Goal: Information Seeking & Learning: Check status

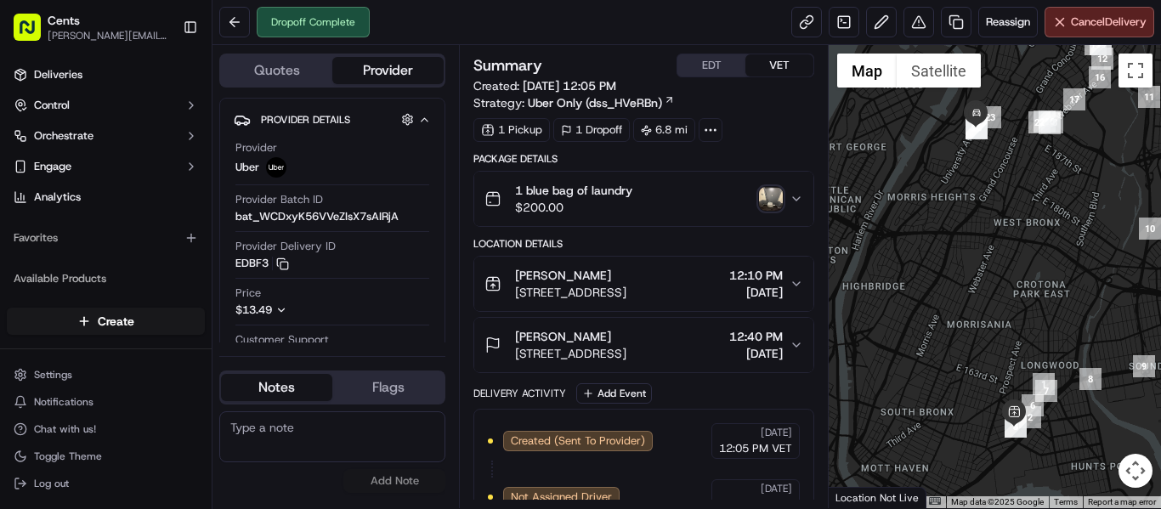
click at [765, 199] on img "button" at bounding box center [771, 199] width 24 height 24
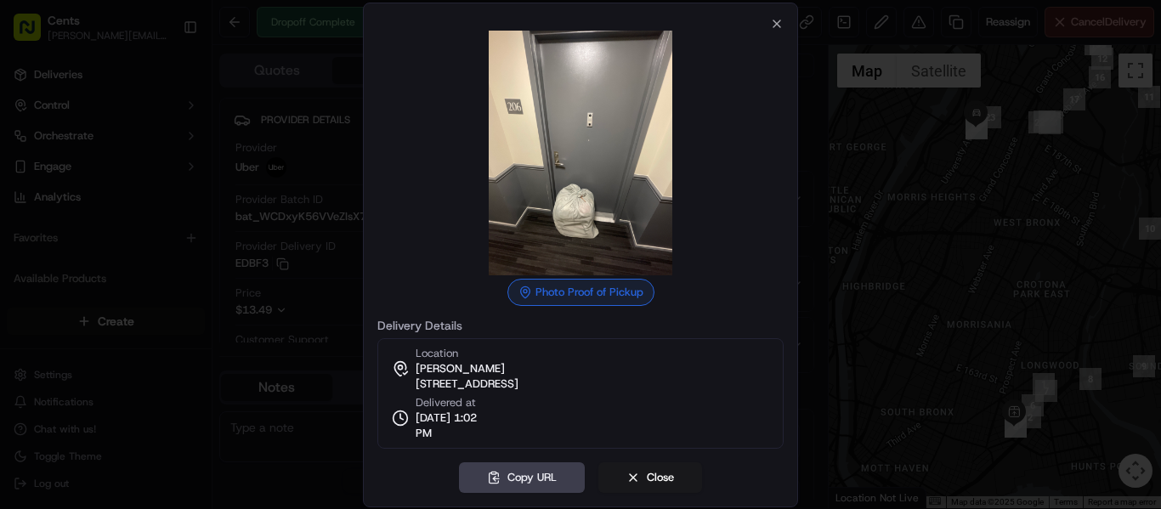
click at [887, 251] on div at bounding box center [580, 254] width 1161 height 509
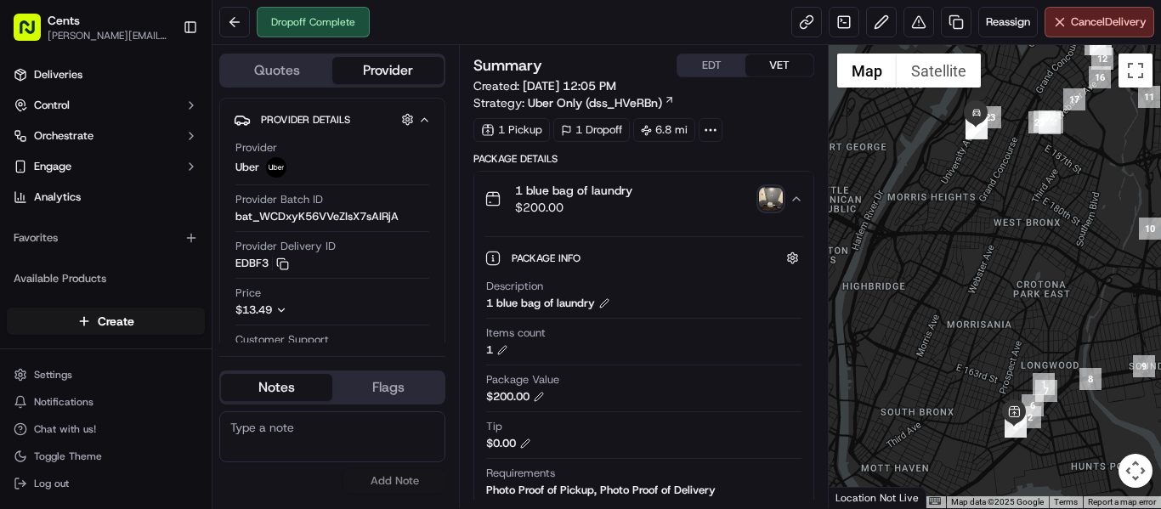
click at [765, 210] on img "button" at bounding box center [771, 199] width 24 height 24
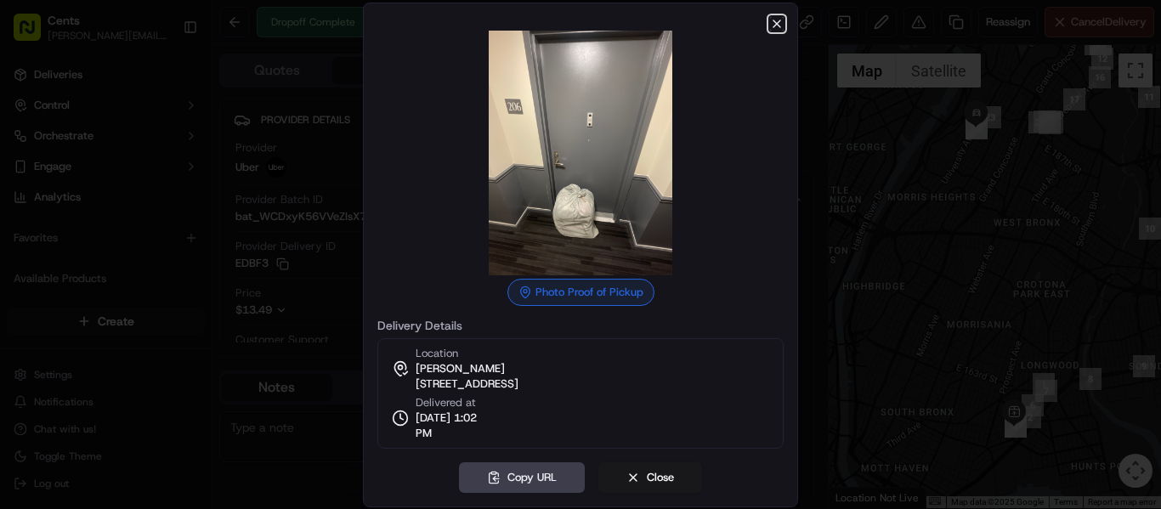
click at [779, 27] on icon "button" at bounding box center [777, 24] width 14 height 14
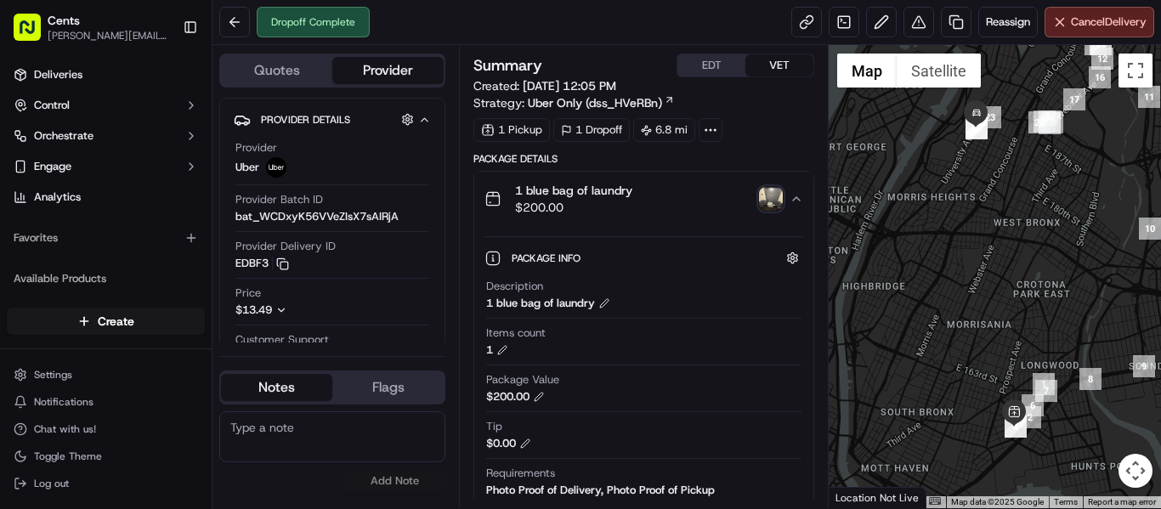
click at [774, 193] on img "button" at bounding box center [771, 199] width 24 height 24
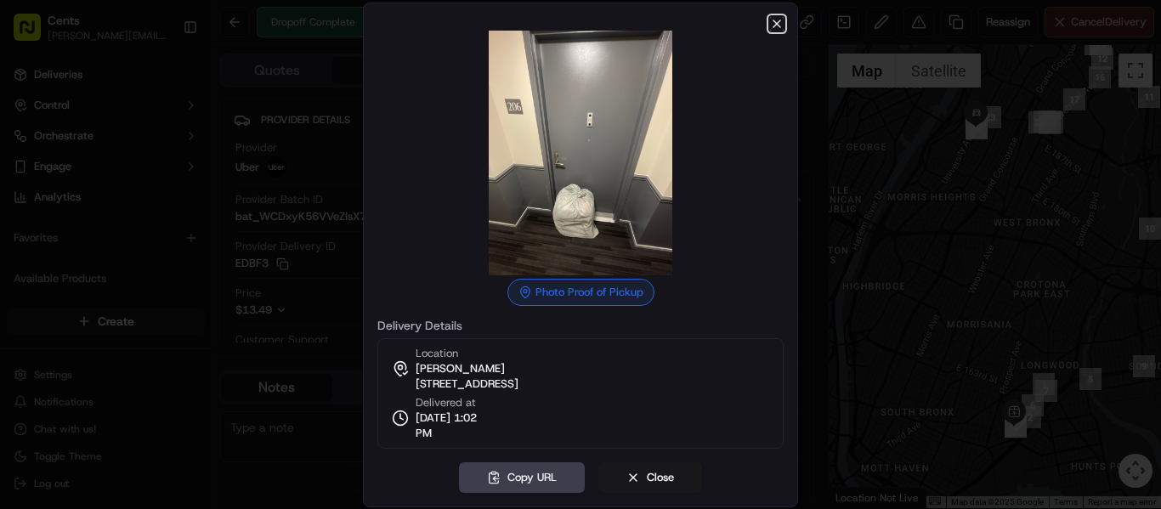
click at [777, 22] on icon "button" at bounding box center [777, 24] width 14 height 14
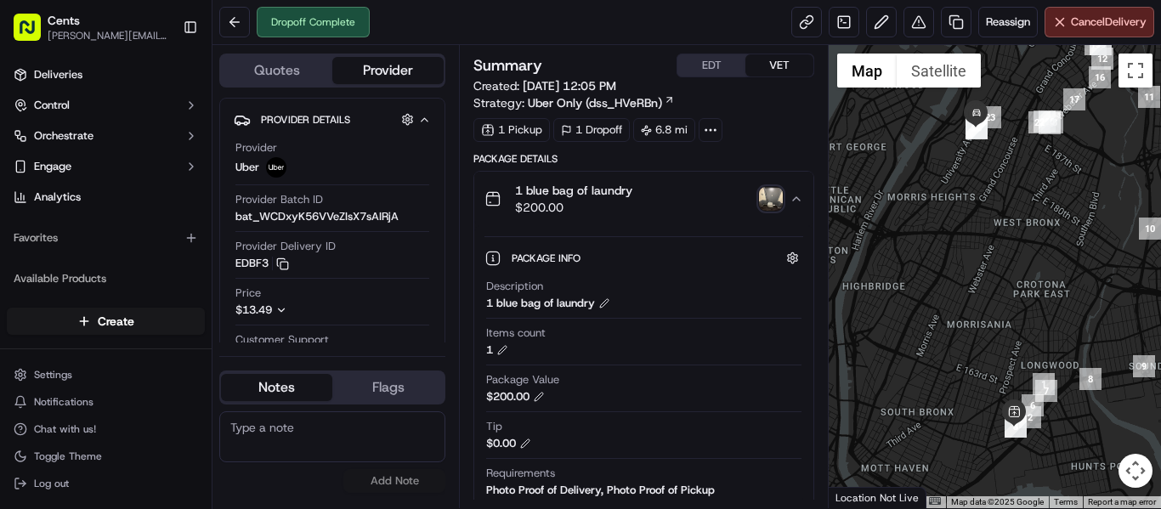
click at [774, 207] on img "button" at bounding box center [771, 199] width 24 height 24
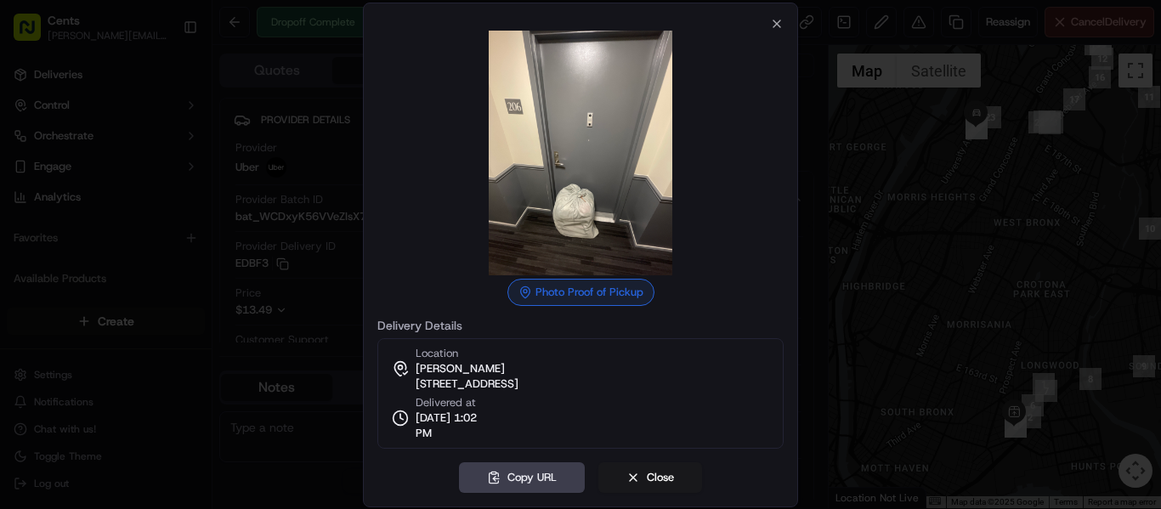
click at [878, 200] on div at bounding box center [580, 254] width 1161 height 509
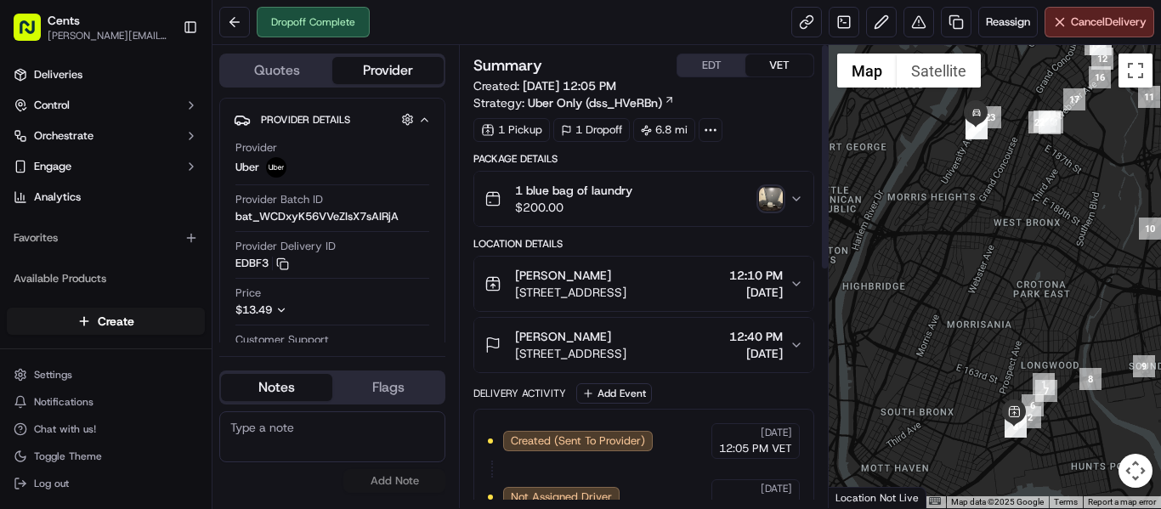
click at [774, 206] on img "button" at bounding box center [771, 199] width 24 height 24
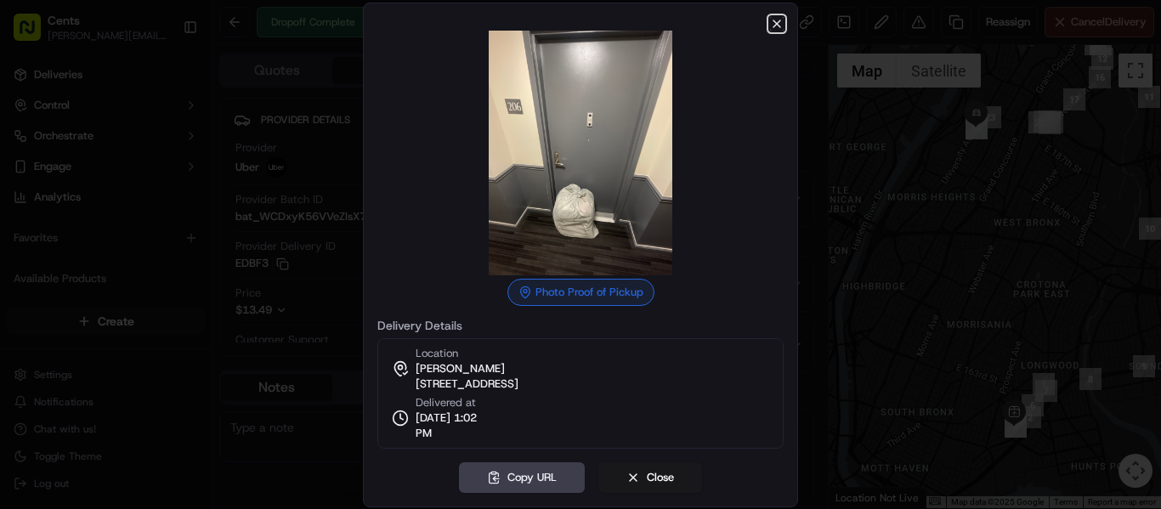
click at [779, 25] on icon "button" at bounding box center [777, 24] width 14 height 14
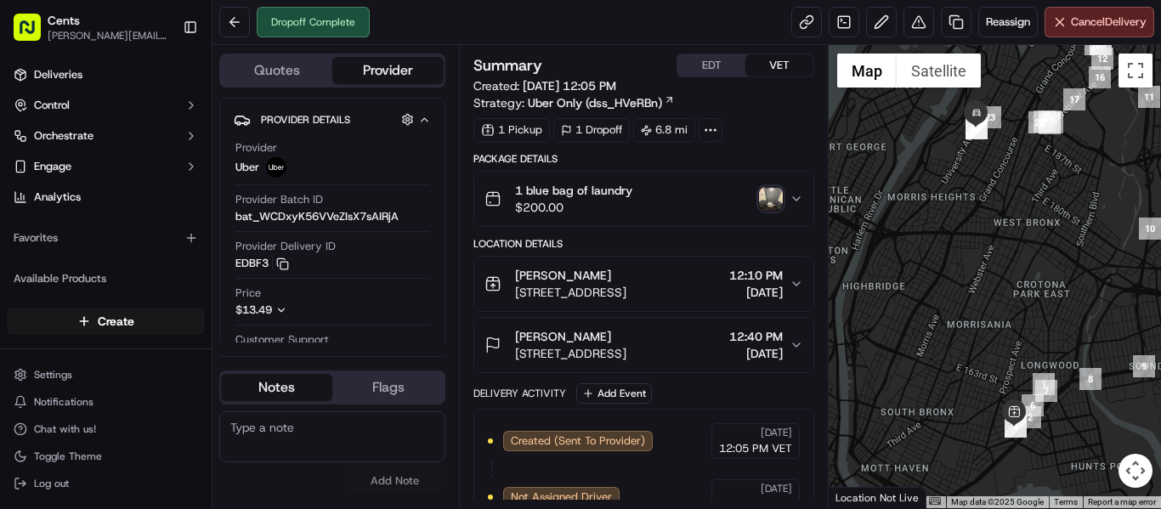
click at [775, 196] on img "button" at bounding box center [771, 199] width 24 height 24
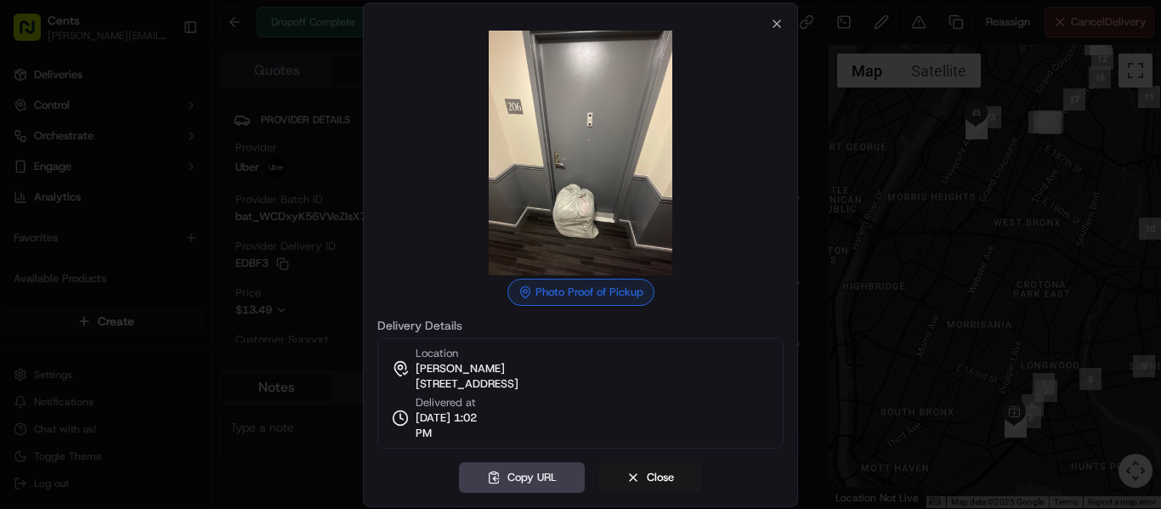
click at [948, 181] on div at bounding box center [580, 254] width 1161 height 509
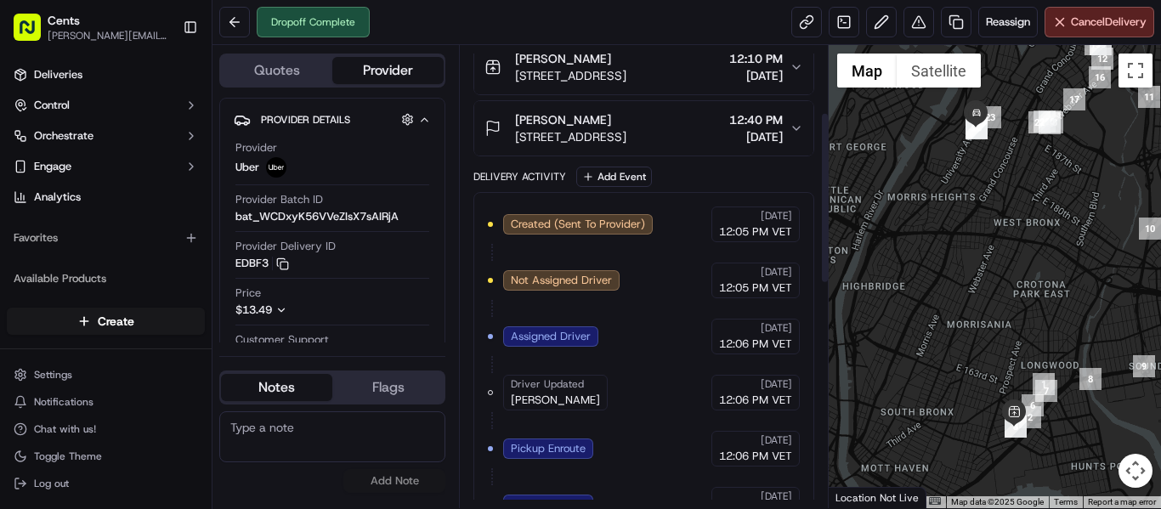
scroll to position [255, 0]
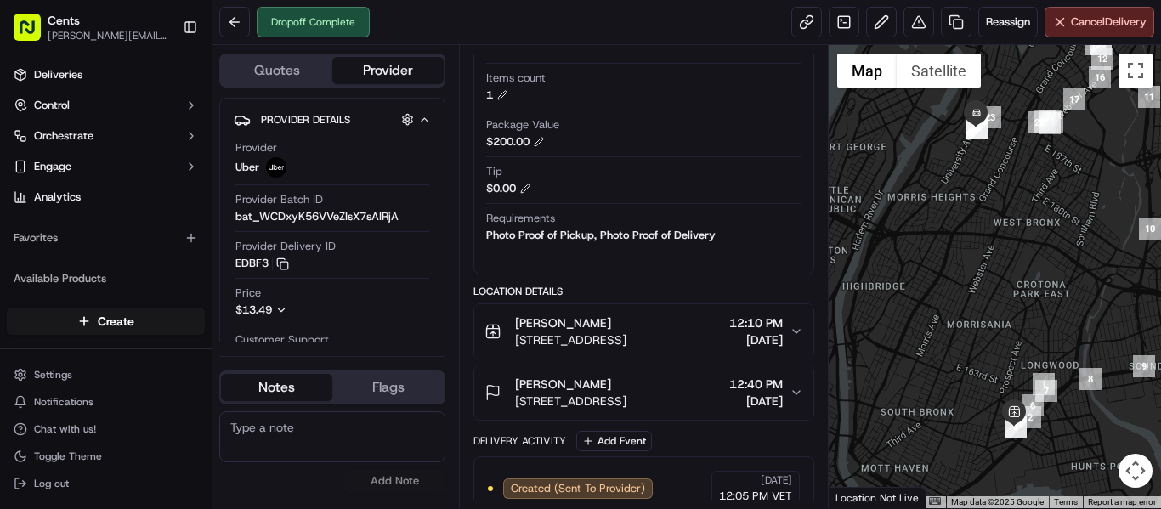
click at [729, 402] on span "[DATE]" at bounding box center [756, 401] width 54 height 17
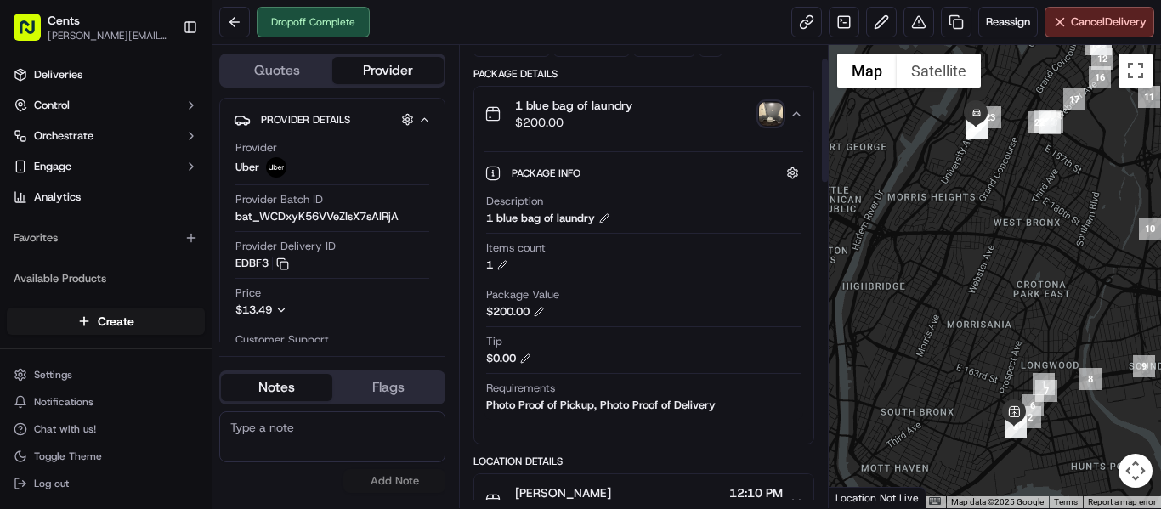
scroll to position [0, 0]
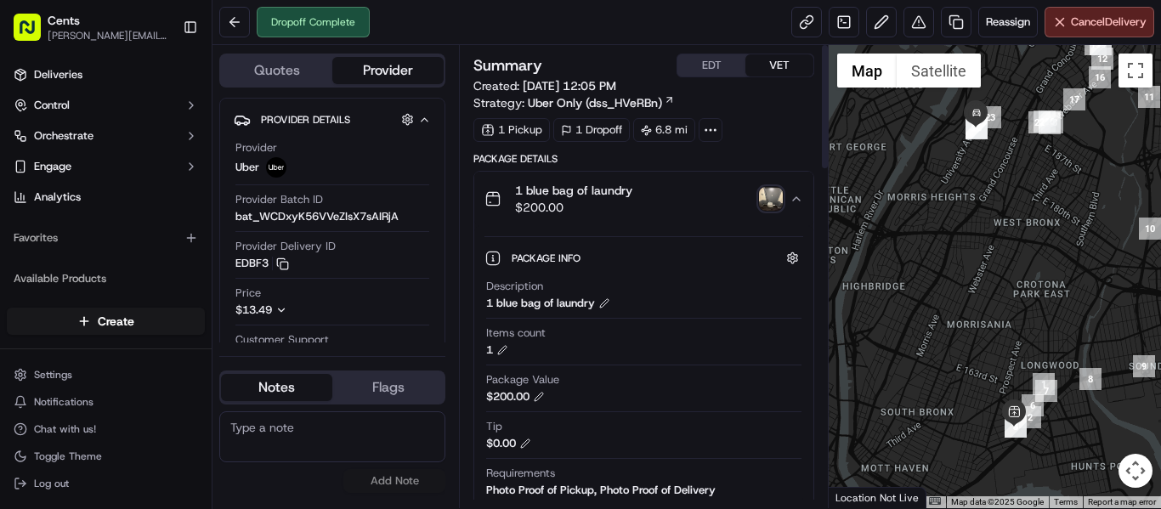
drag, startPoint x: 775, startPoint y: 182, endPoint x: 774, endPoint y: 191, distance: 9.5
click at [775, 183] on div "1 blue bag of laundry $200.00" at bounding box center [637, 199] width 305 height 34
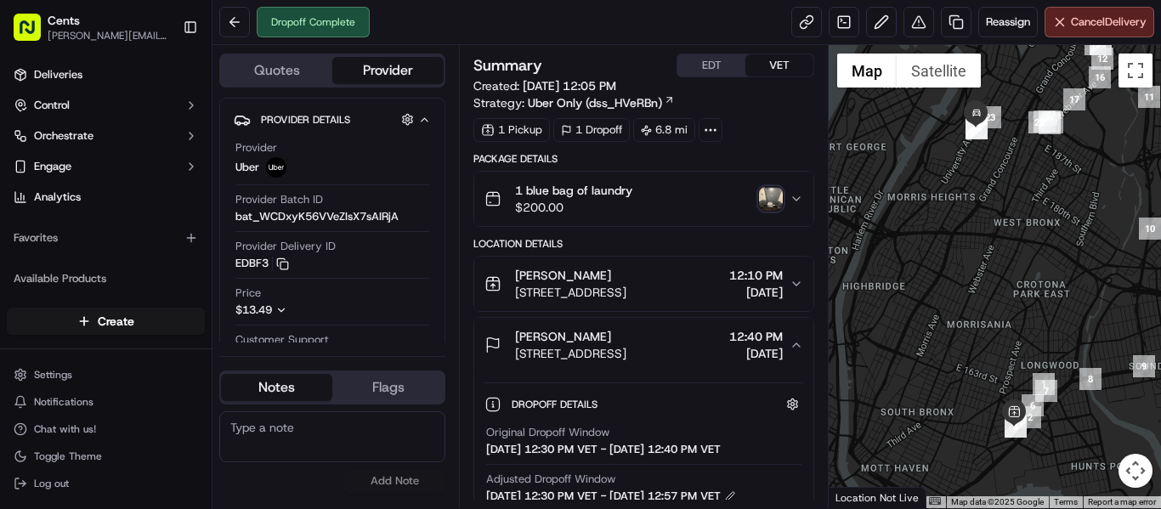
click at [774, 191] on img "button" at bounding box center [771, 199] width 24 height 24
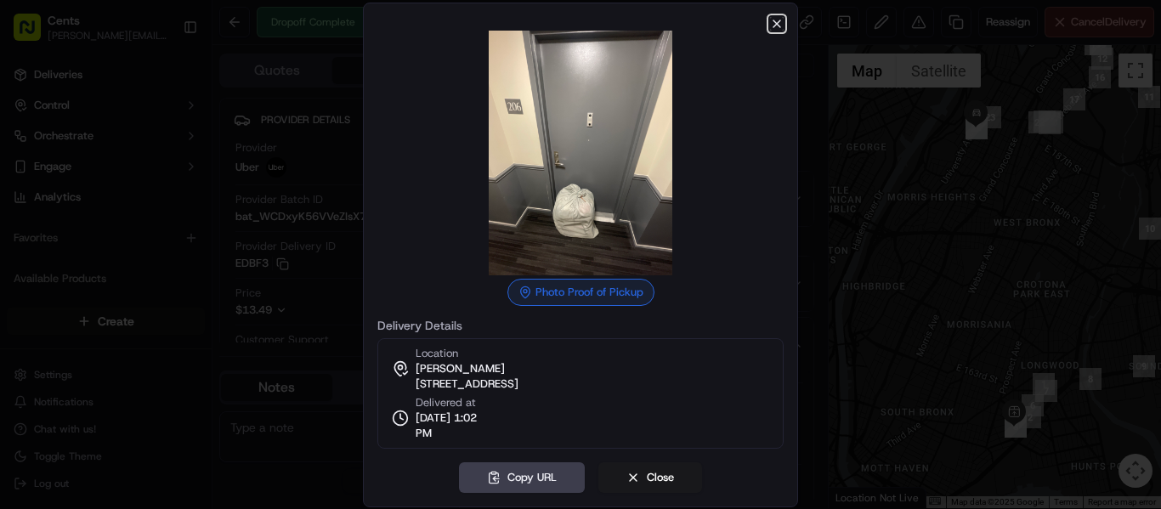
click at [779, 22] on icon "button" at bounding box center [777, 23] width 7 height 7
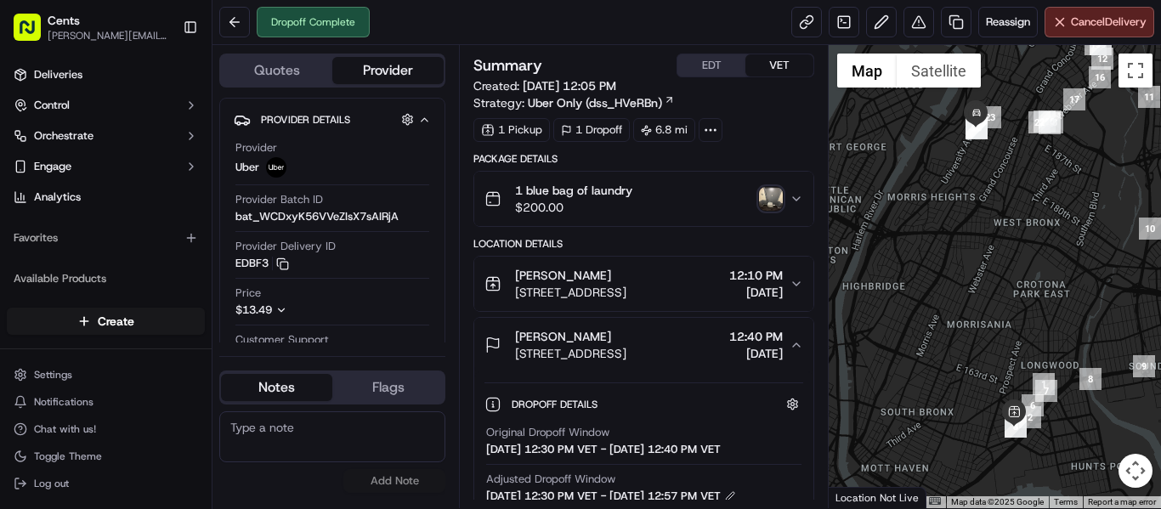
click at [781, 203] on img "button" at bounding box center [771, 199] width 24 height 24
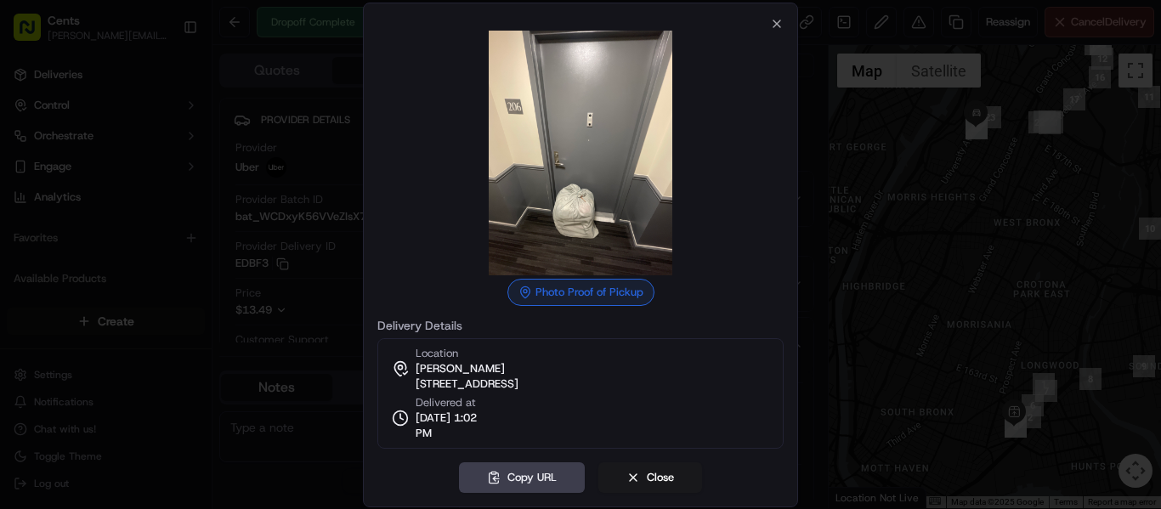
click at [881, 253] on div at bounding box center [580, 254] width 1161 height 509
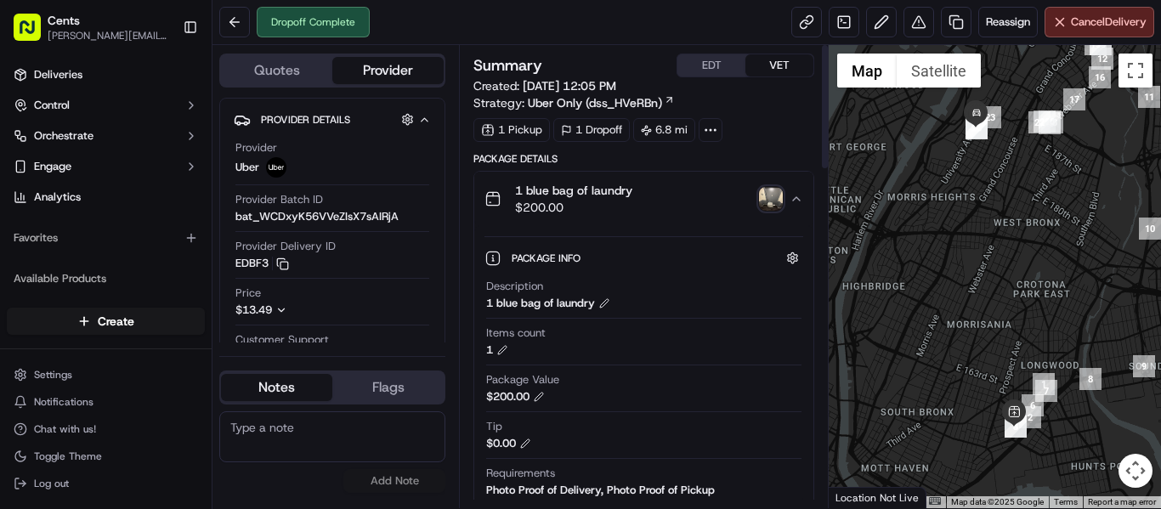
click at [779, 190] on img "button" at bounding box center [771, 199] width 24 height 24
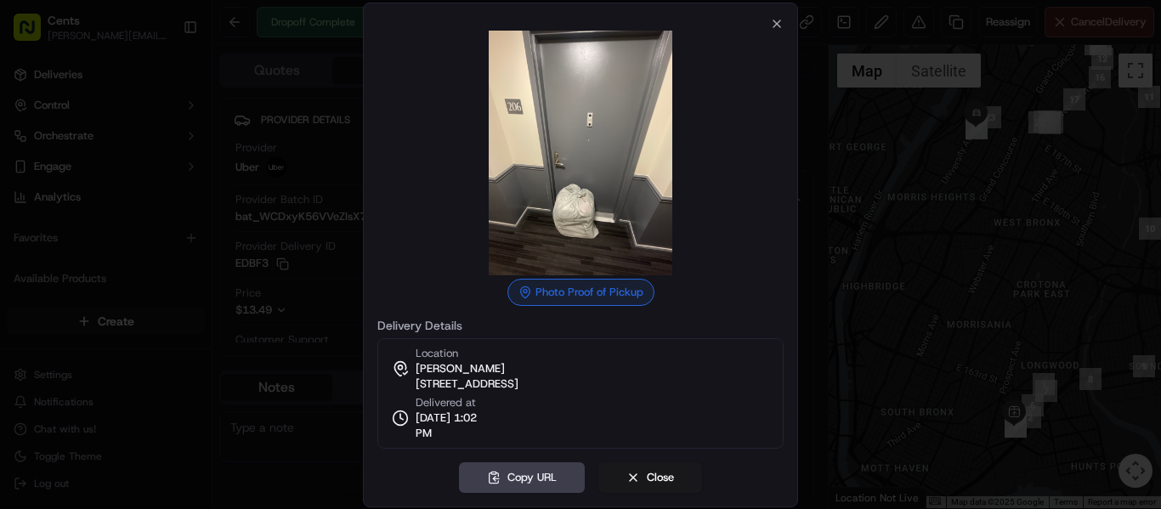
drag, startPoint x: 927, startPoint y: 179, endPoint x: 844, endPoint y: 374, distance: 212.2
click at [926, 179] on div at bounding box center [580, 254] width 1161 height 509
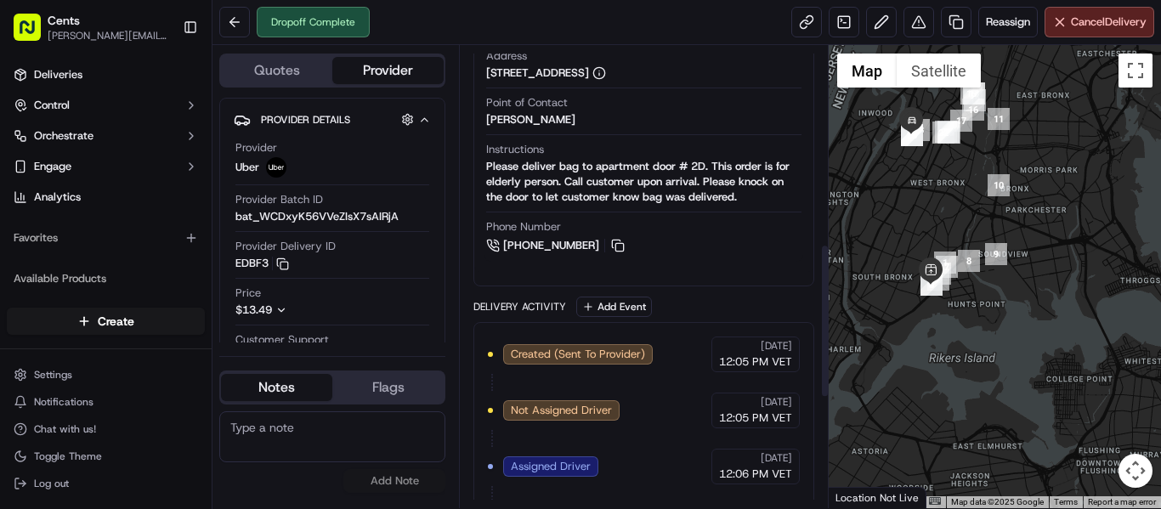
scroll to position [595, 0]
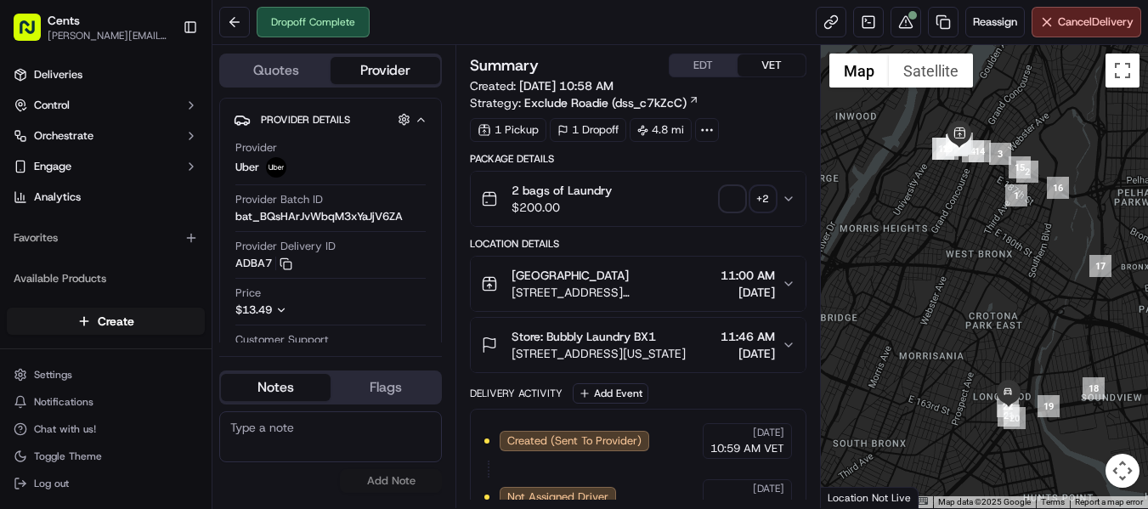
click at [734, 203] on span "button" at bounding box center [733, 199] width 24 height 24
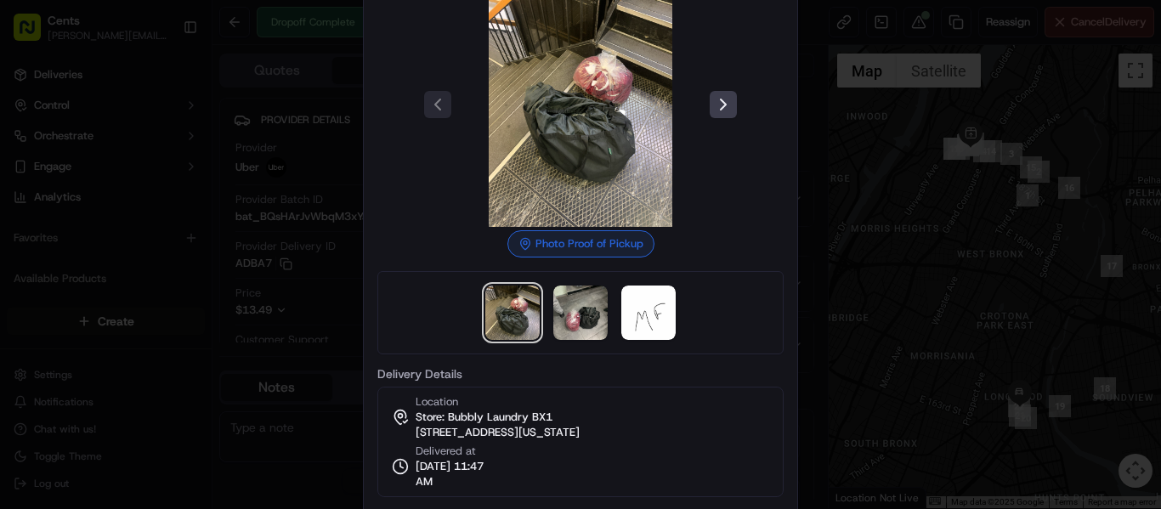
click at [973, 185] on div at bounding box center [580, 254] width 1161 height 509
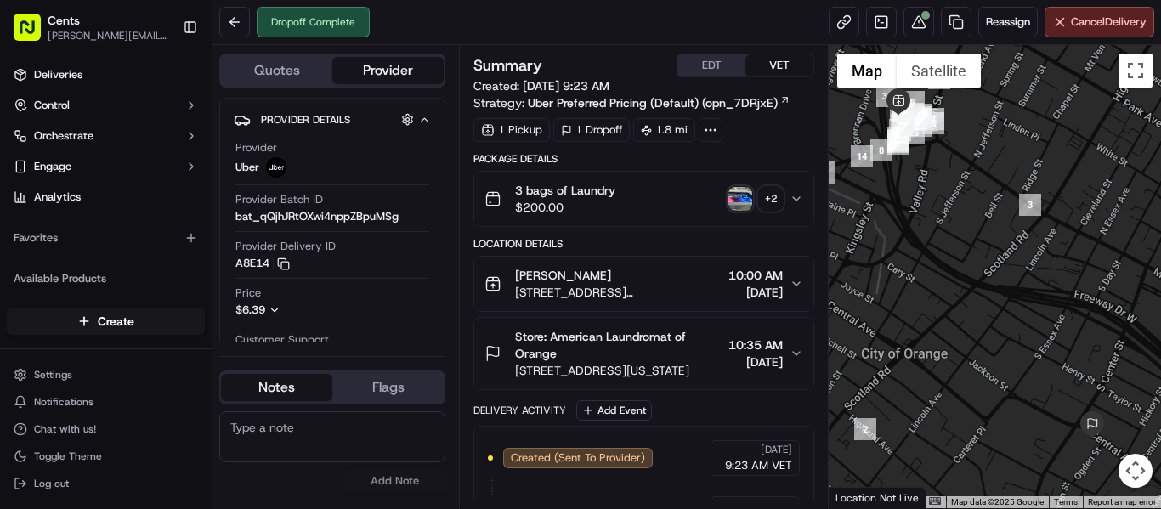
click at [731, 195] on img "button" at bounding box center [740, 199] width 24 height 24
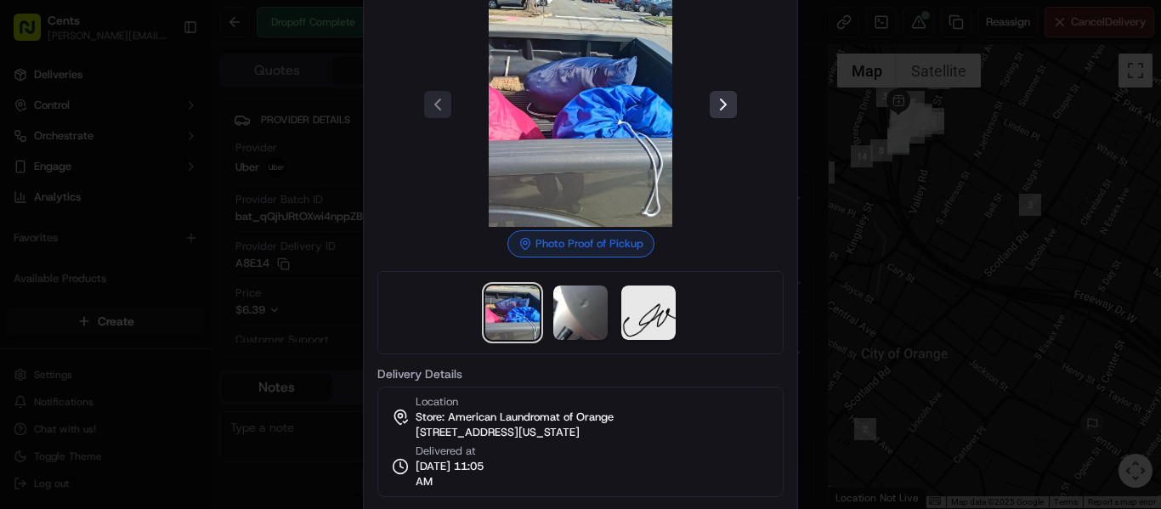
click at [719, 97] on button at bounding box center [723, 104] width 27 height 27
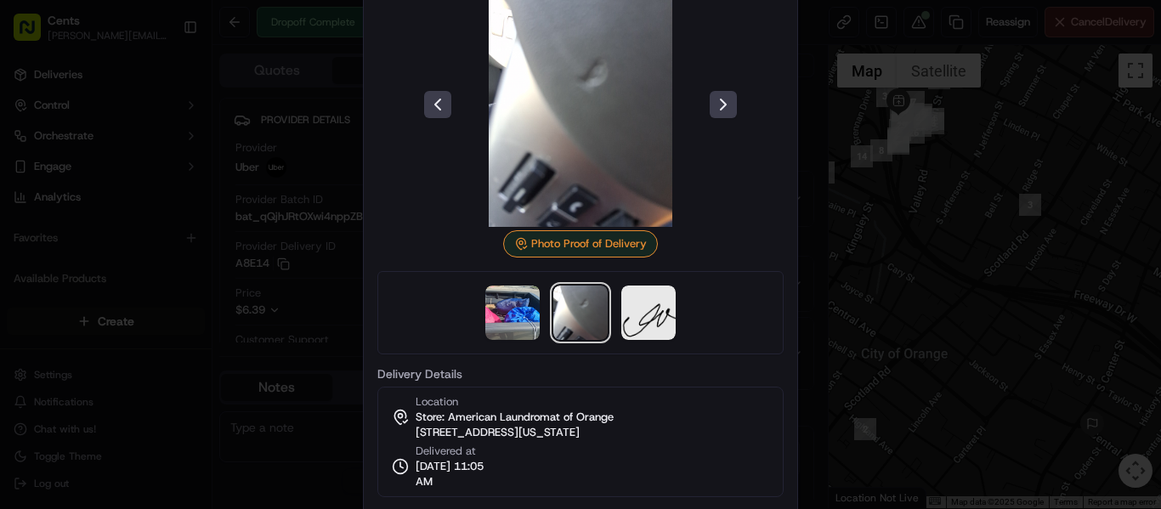
click at [981, 202] on div at bounding box center [580, 254] width 1161 height 509
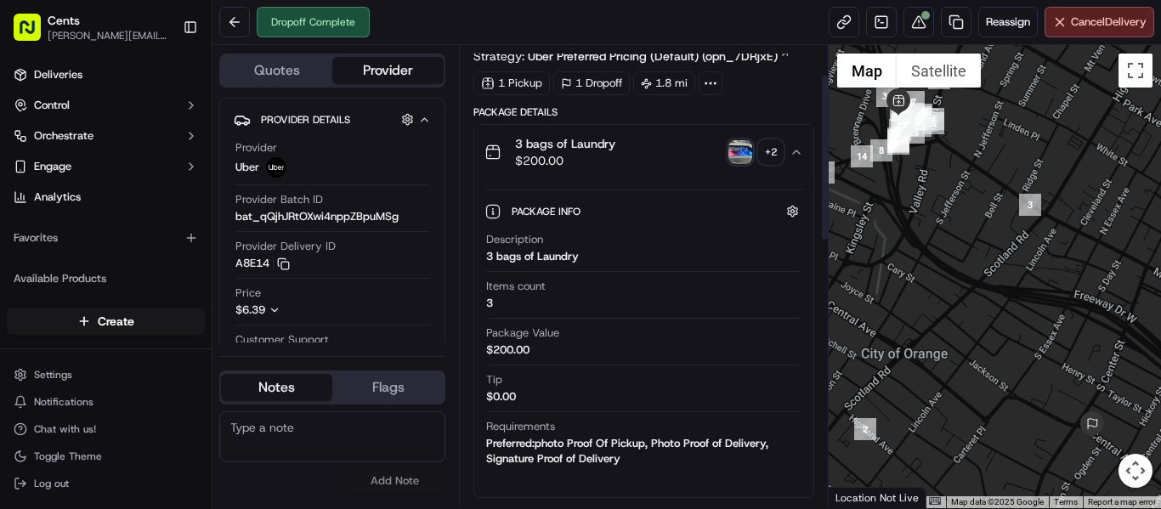
scroll to position [85, 0]
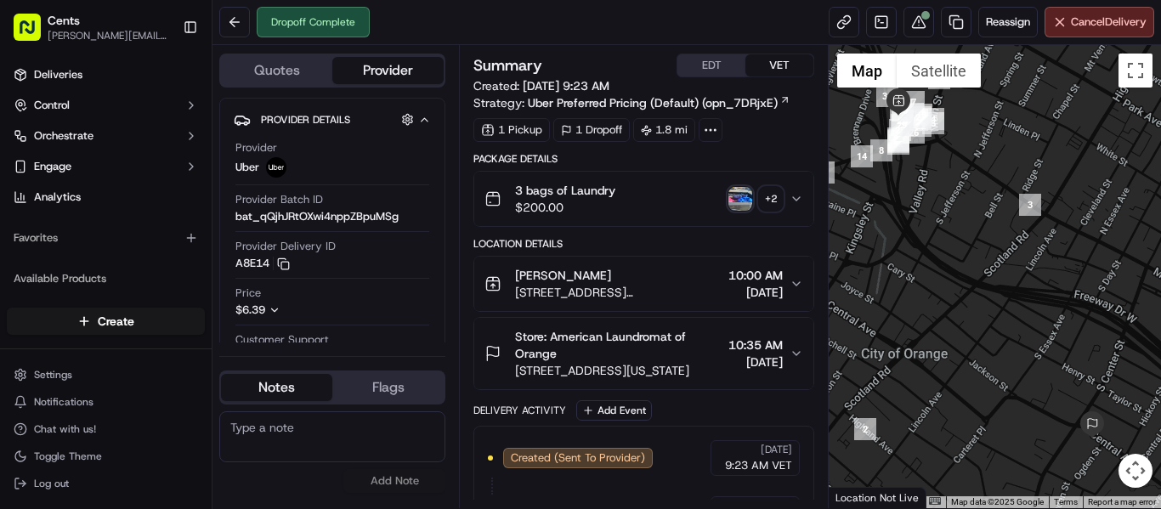
copy span "American Laundromat of Orange"
drag, startPoint x: 570, startPoint y: 353, endPoint x: 552, endPoint y: 338, distance: 23.6
click at [552, 338] on span "Store: American Laundromat of Orange" at bounding box center [618, 345] width 207 height 34
